Goal: Transaction & Acquisition: Purchase product/service

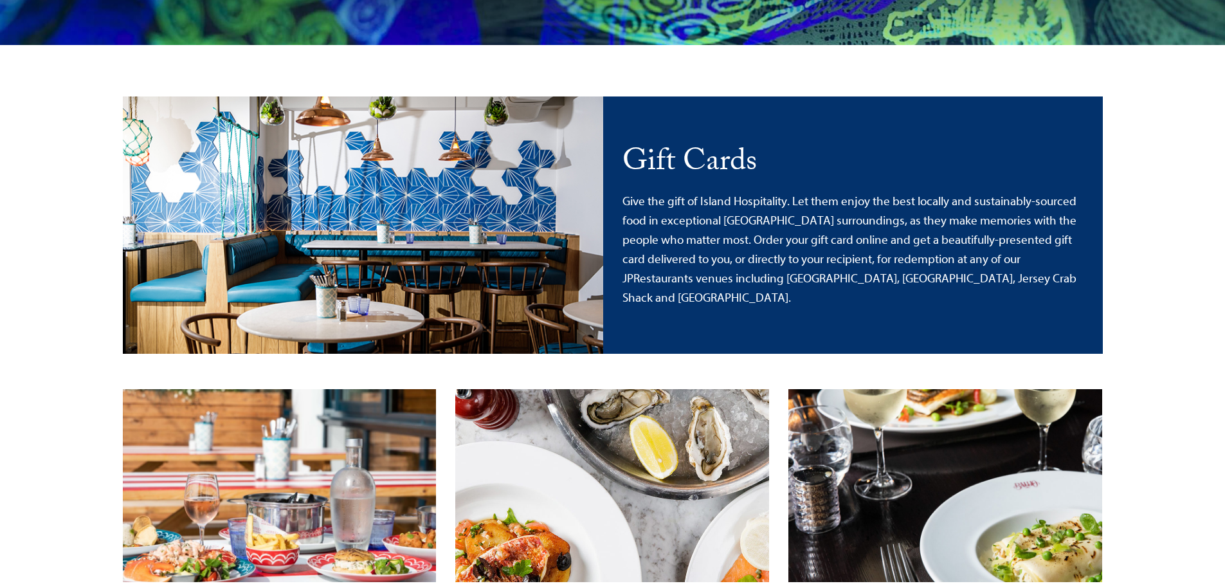
scroll to position [322, 0]
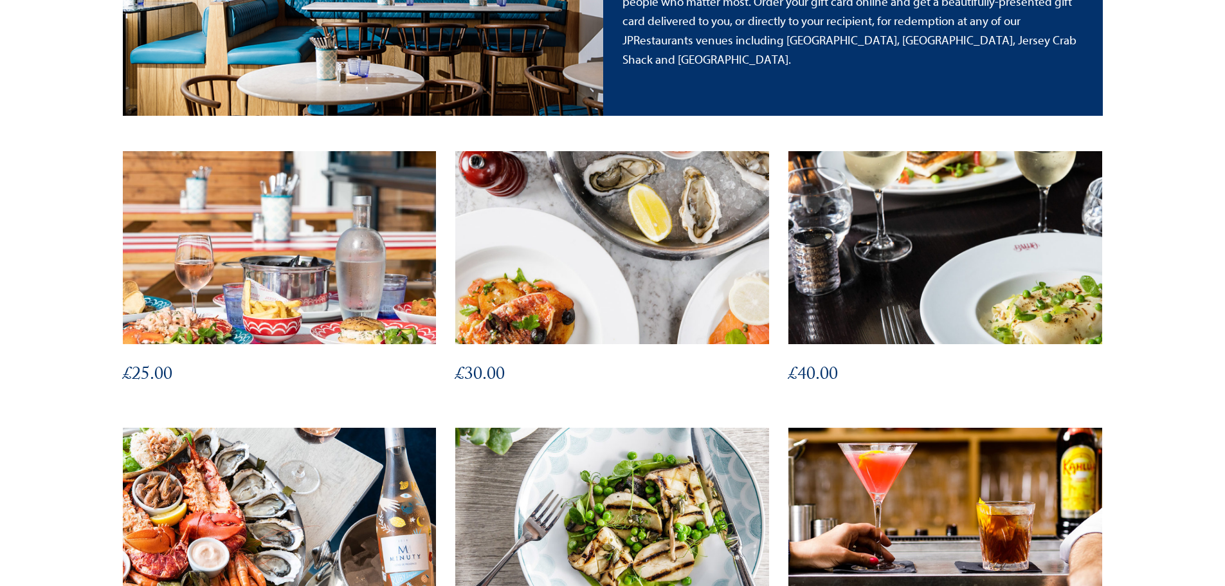
click at [317, 269] on img at bounding box center [279, 247] width 345 height 212
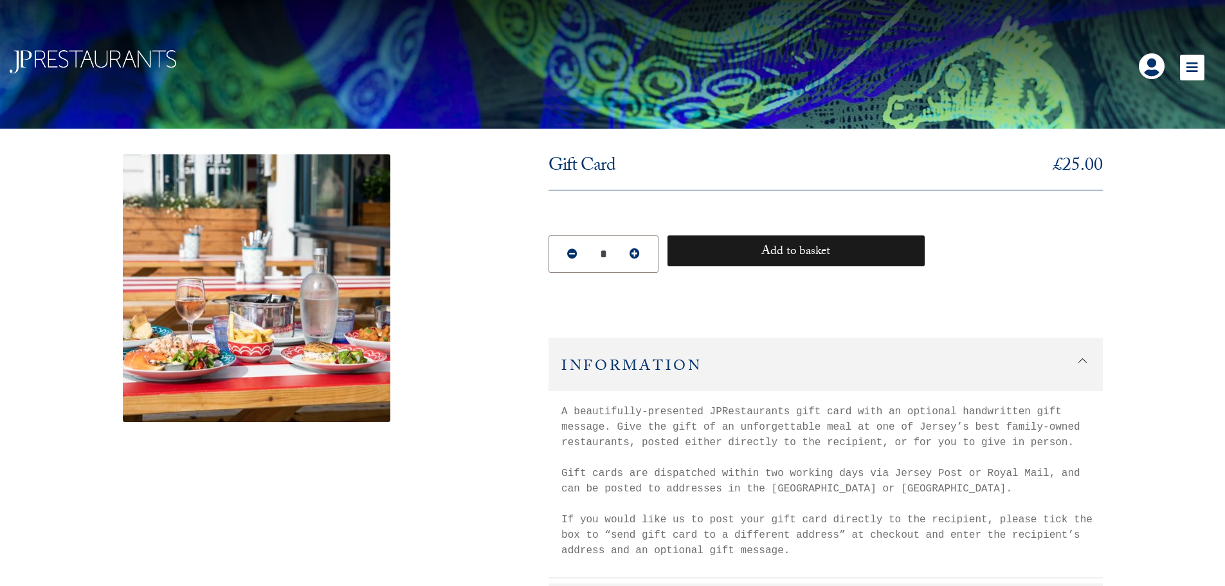
click at [765, 243] on button "Add to basket" at bounding box center [795, 250] width 257 height 31
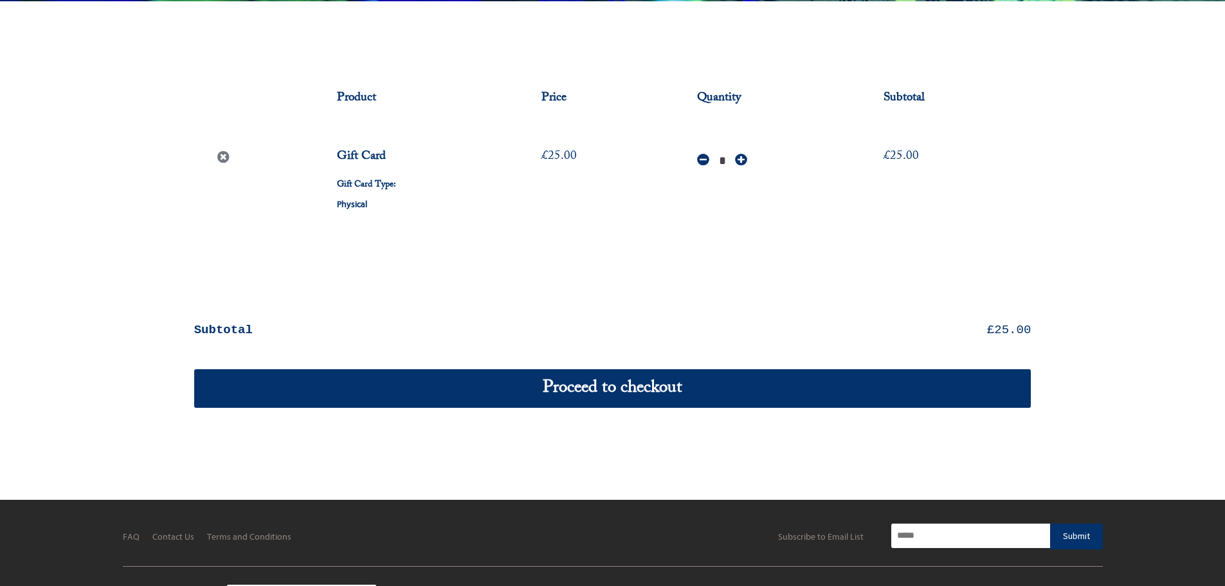
scroll to position [129, 0]
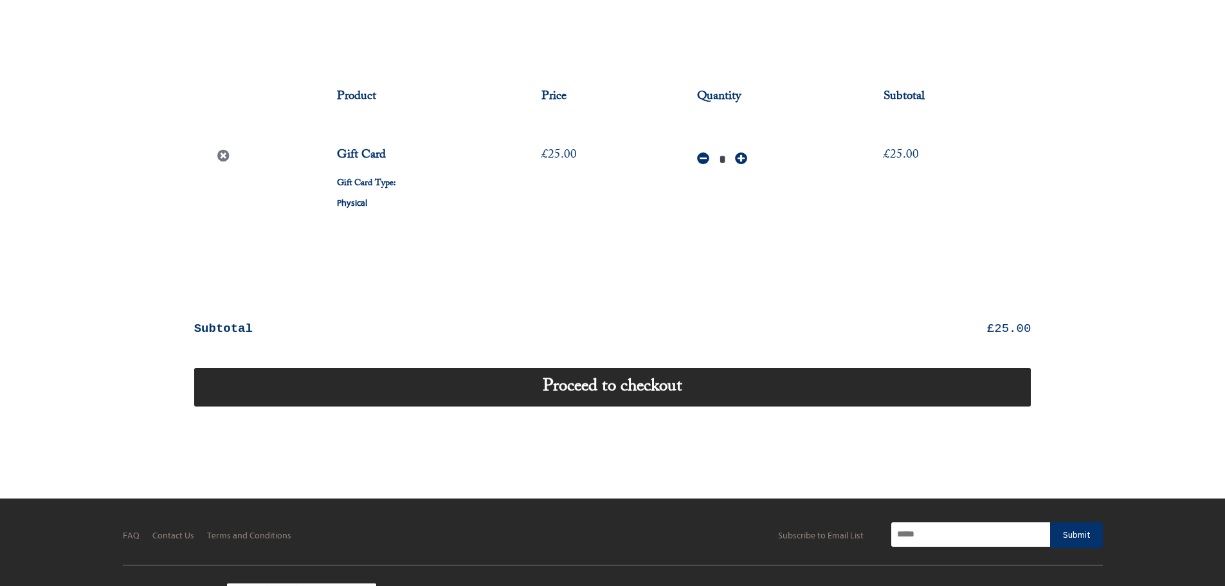
click at [701, 390] on link "Proceed to checkout" at bounding box center [612, 387] width 837 height 39
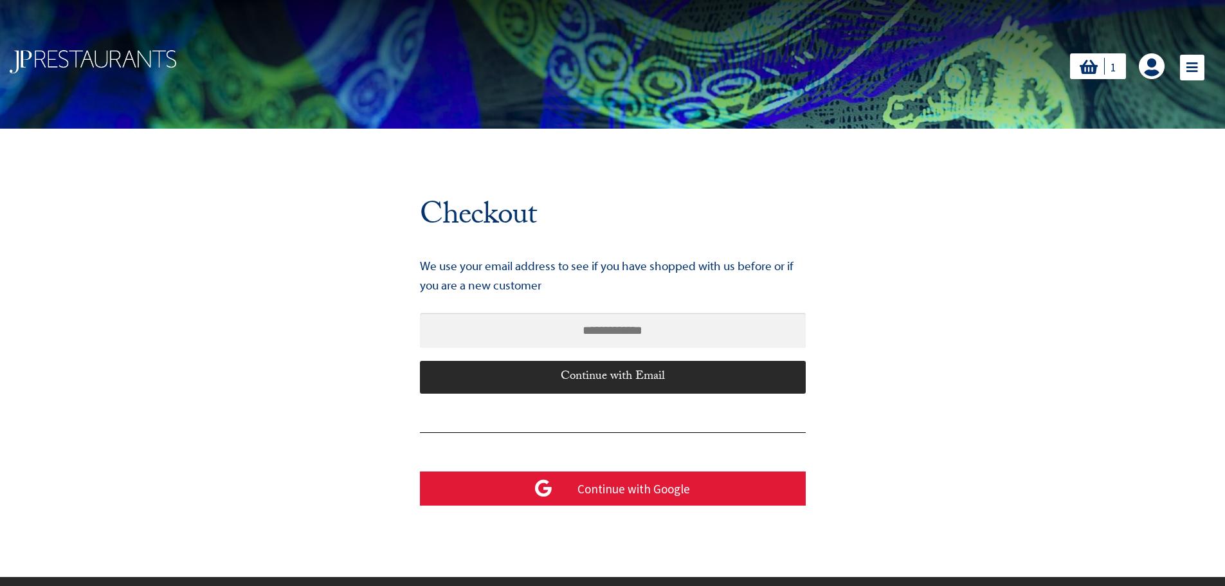
click at [638, 380] on div "Continue with Email" at bounding box center [613, 377] width 386 height 32
